Goal: Task Accomplishment & Management: Use online tool/utility

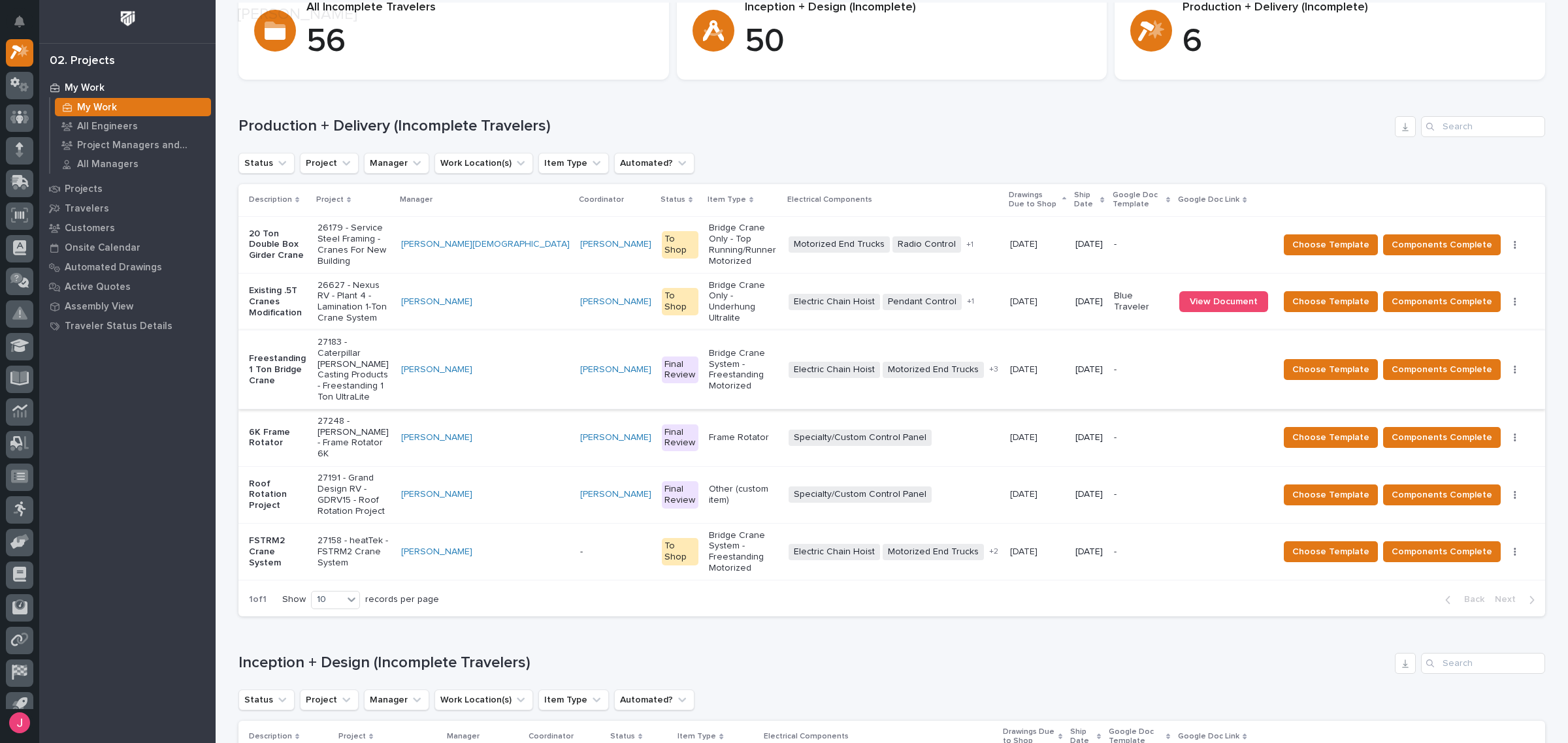
scroll to position [163, 0]
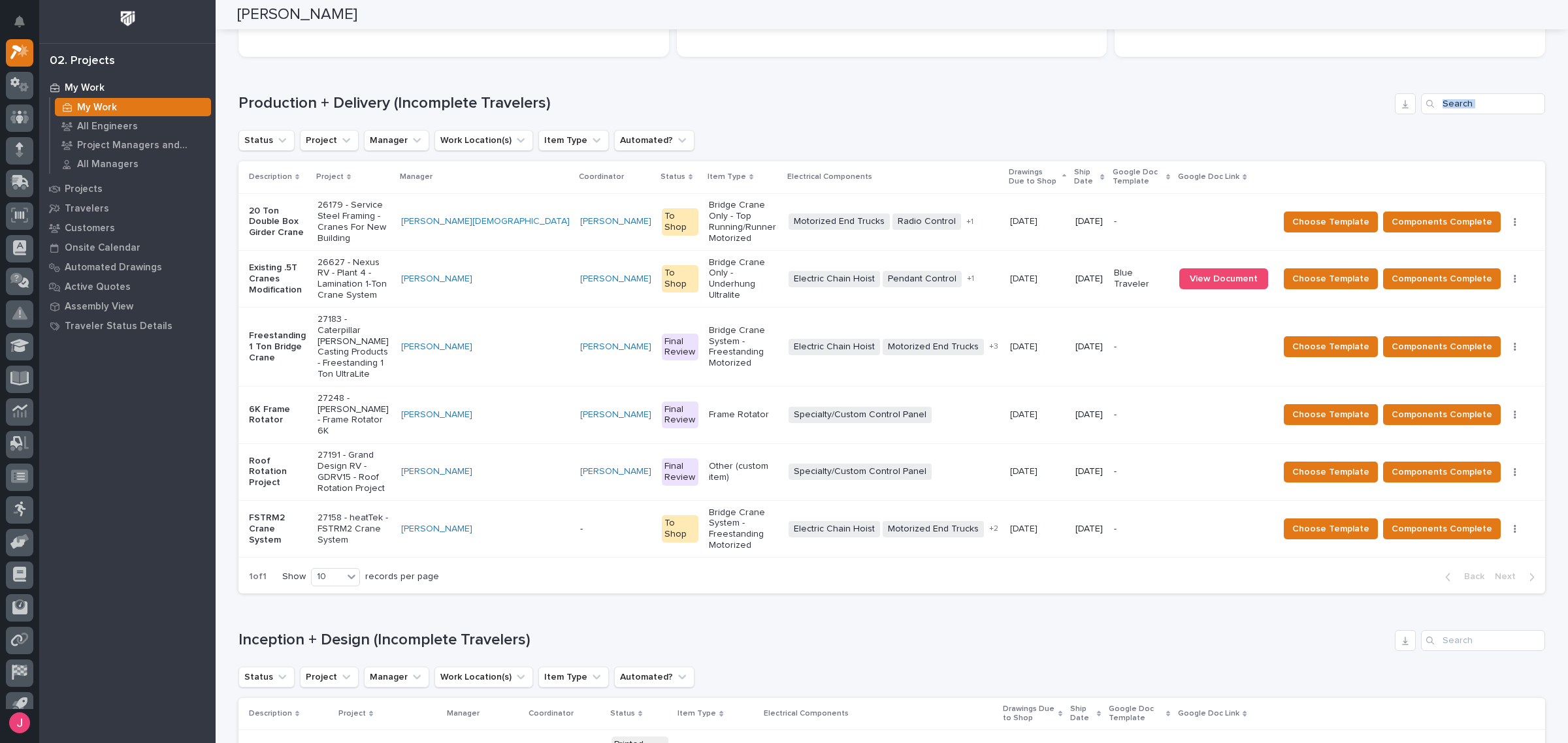
drag, startPoint x: 784, startPoint y: 115, endPoint x: 788, endPoint y: 106, distance: 9.8
click at [787, 109] on div "Production + Delivery (Incomplete Travelers) Status Project Manager Work Locati…" at bounding box center [891, 343] width 1307 height 500
click at [1069, 95] on h1 "Production + Delivery (Incomplete Travelers)" at bounding box center [813, 104] width 1151 height 19
click at [1062, 90] on div "Loading... Saving… Production + Delivery (Incomplete Travelers) Status Project …" at bounding box center [891, 335] width 1307 height 536
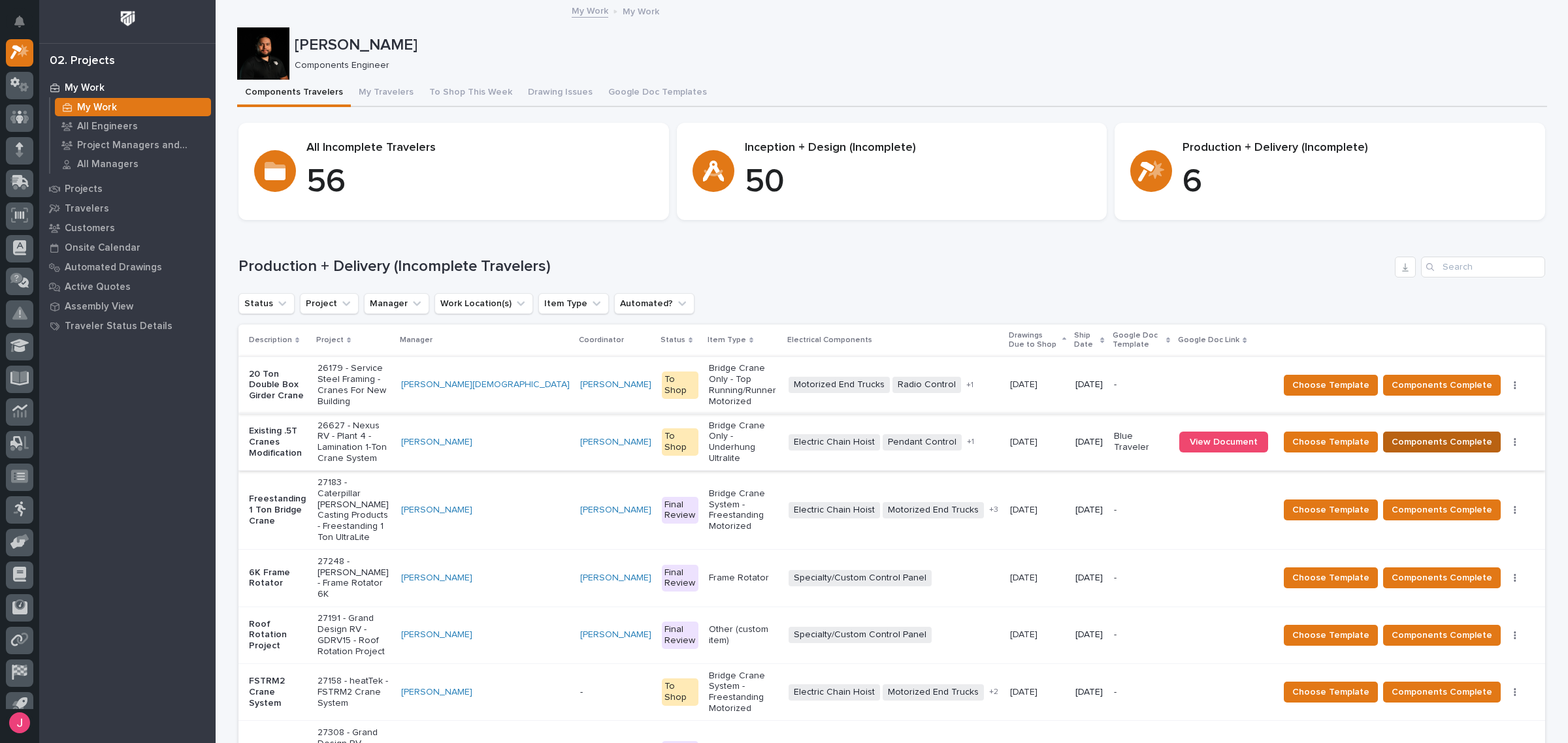
click at [1417, 434] on span "Components Complete" at bounding box center [1441, 442] width 101 height 15
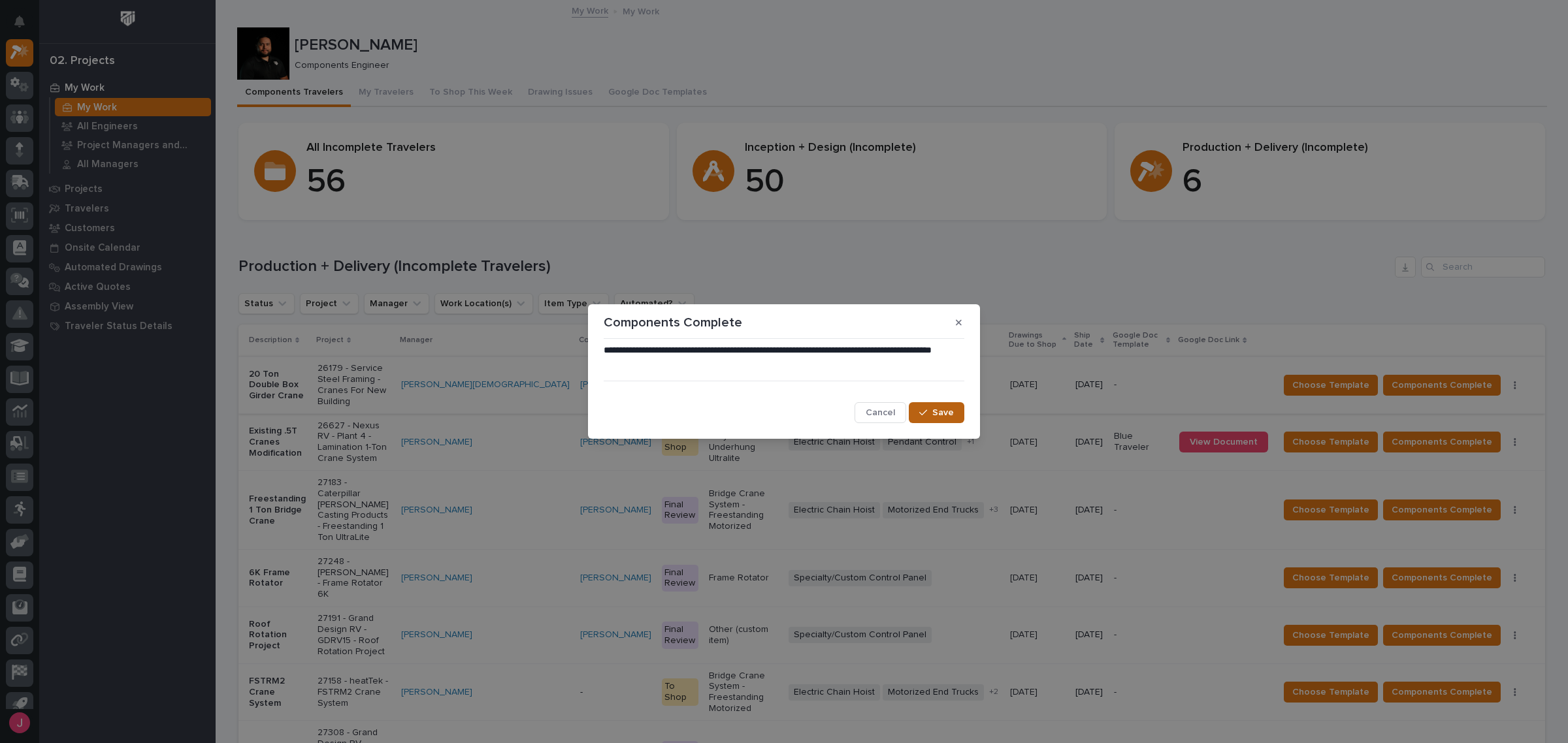
click at [941, 409] on span "Save" at bounding box center [943, 412] width 21 height 12
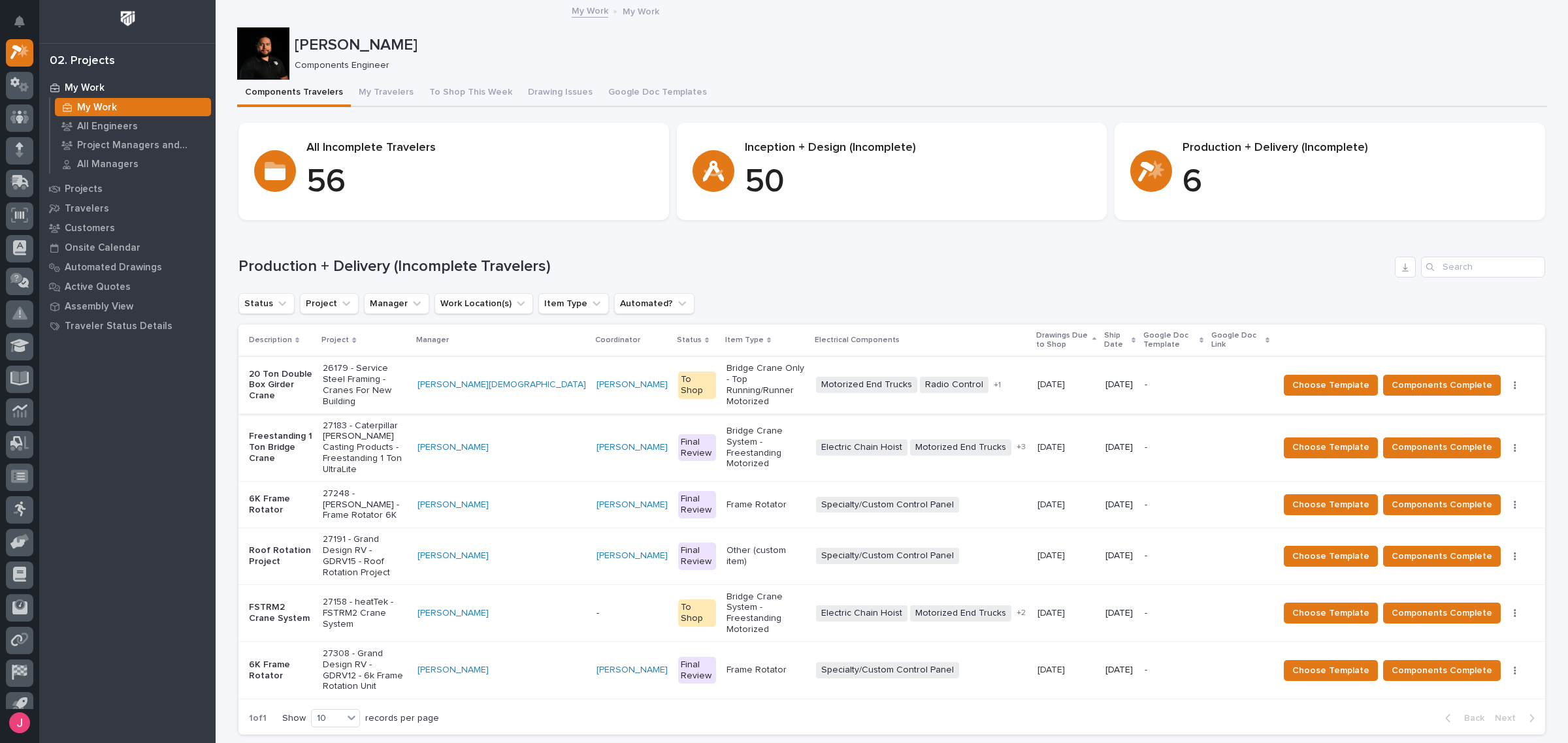
click at [938, 40] on p "[PERSON_NAME]" at bounding box center [917, 45] width 1247 height 19
click at [1028, 289] on div "Production + Delivery (Incomplete Travelers) Status Project Manager Work Locati…" at bounding box center [891, 495] width 1307 height 478
